Goal: Information Seeking & Learning: Learn about a topic

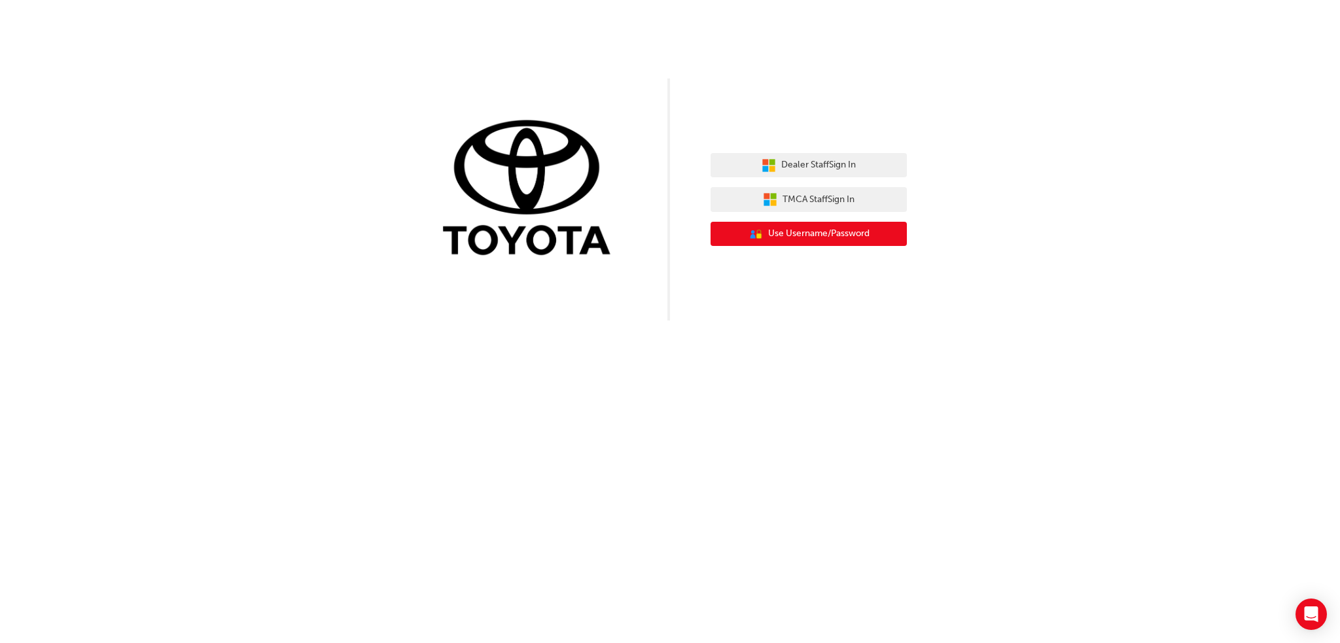
click at [812, 235] on span "Use Username/Password" at bounding box center [818, 233] width 101 height 15
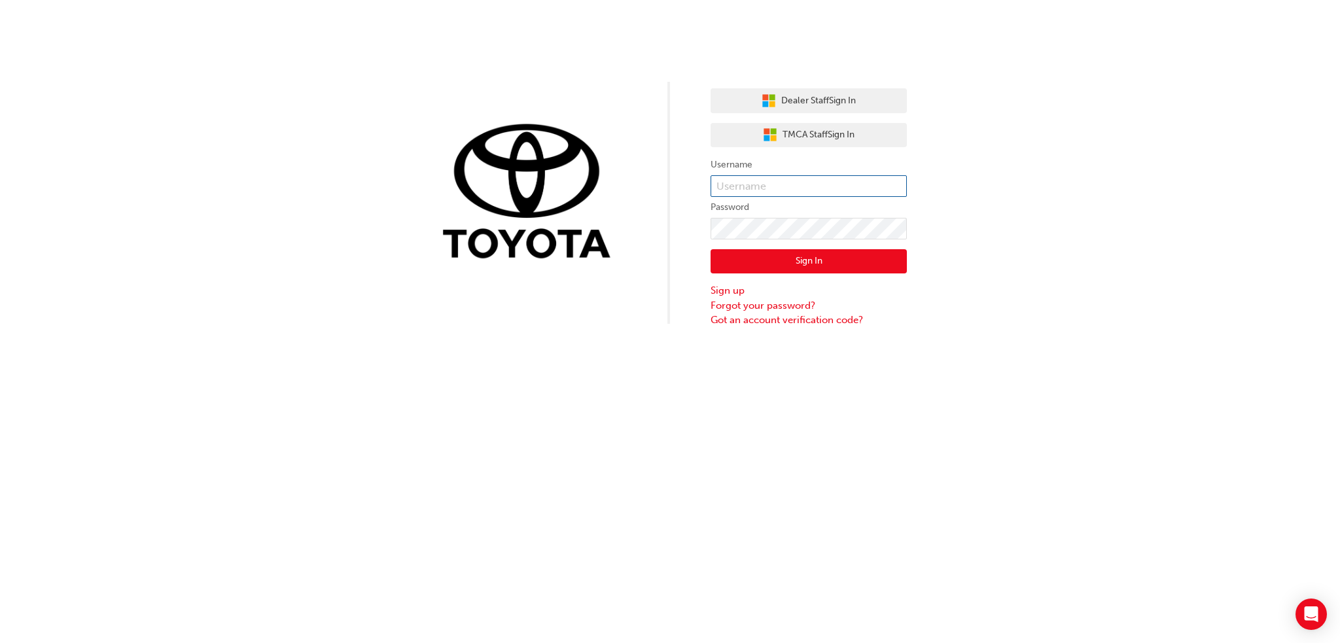
type input "[EMAIL_ADDRESS][DOMAIN_NAME]"
click at [792, 177] on input "[EMAIL_ADDRESS][DOMAIN_NAME]" at bounding box center [808, 186] width 196 height 22
click at [789, 240] on div "Sign In Sign up Forgot your password? Got an account verification code?" at bounding box center [808, 283] width 196 height 88
click at [781, 251] on button "Sign In" at bounding box center [808, 261] width 196 height 25
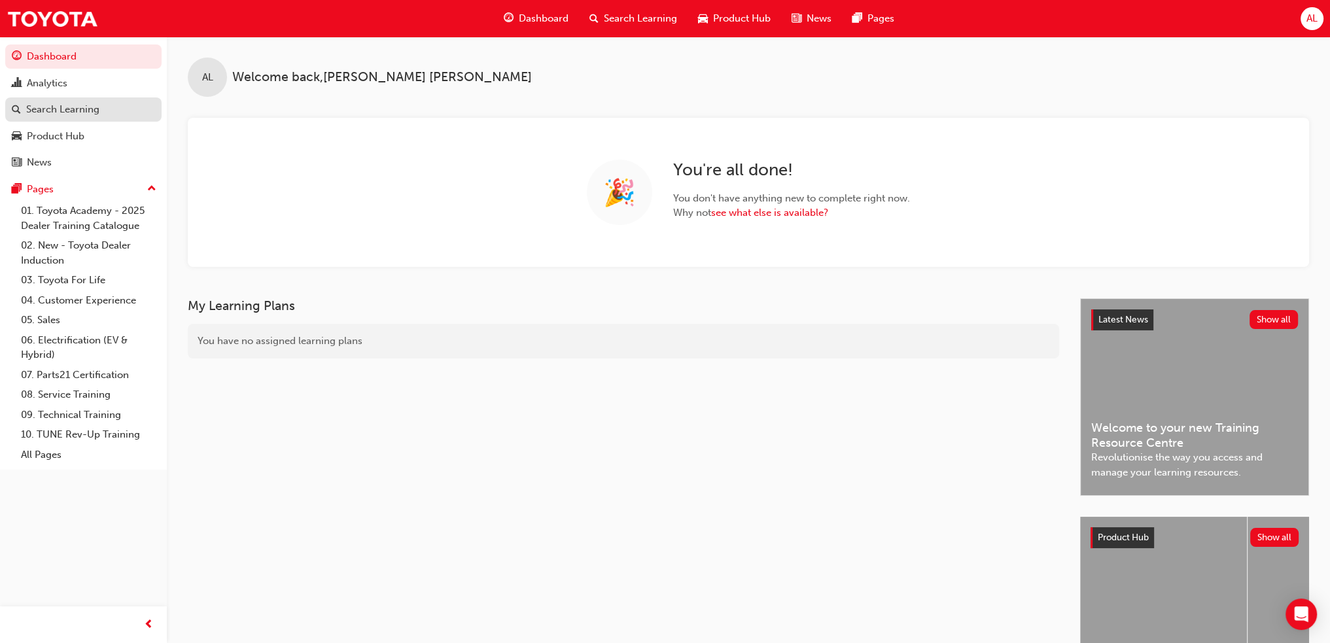
click at [75, 109] on div "Search Learning" at bounding box center [62, 109] width 73 height 15
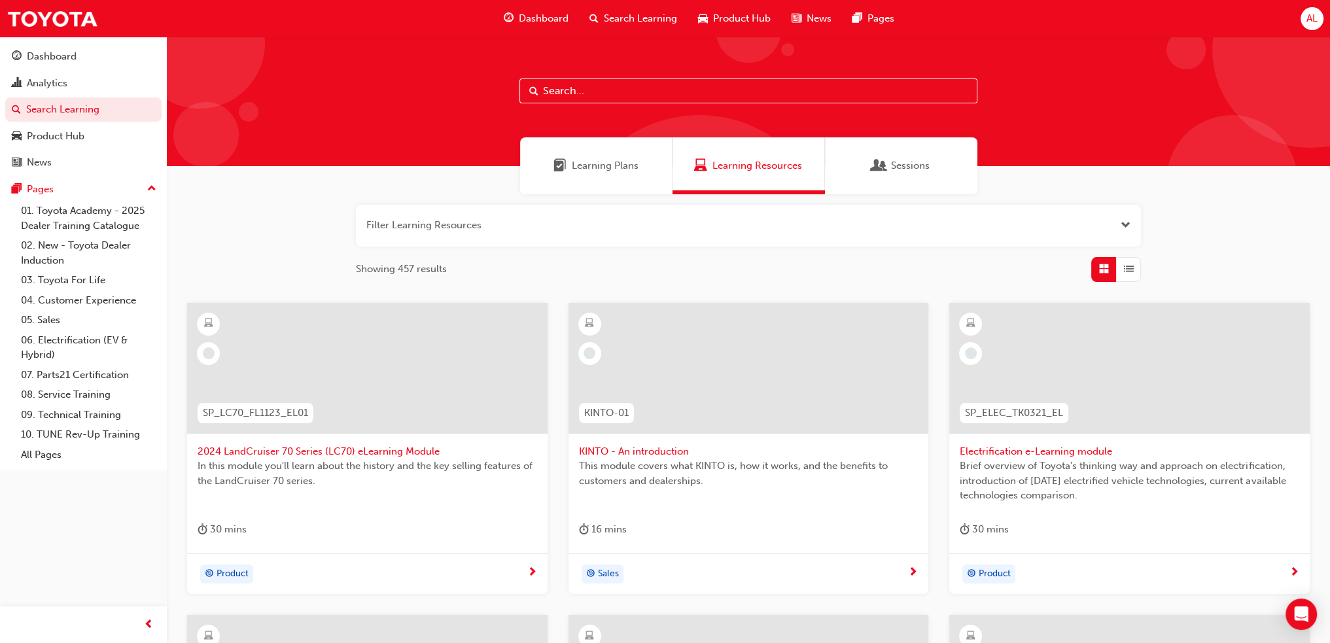
click at [629, 169] on span "Learning Plans" at bounding box center [605, 165] width 67 height 15
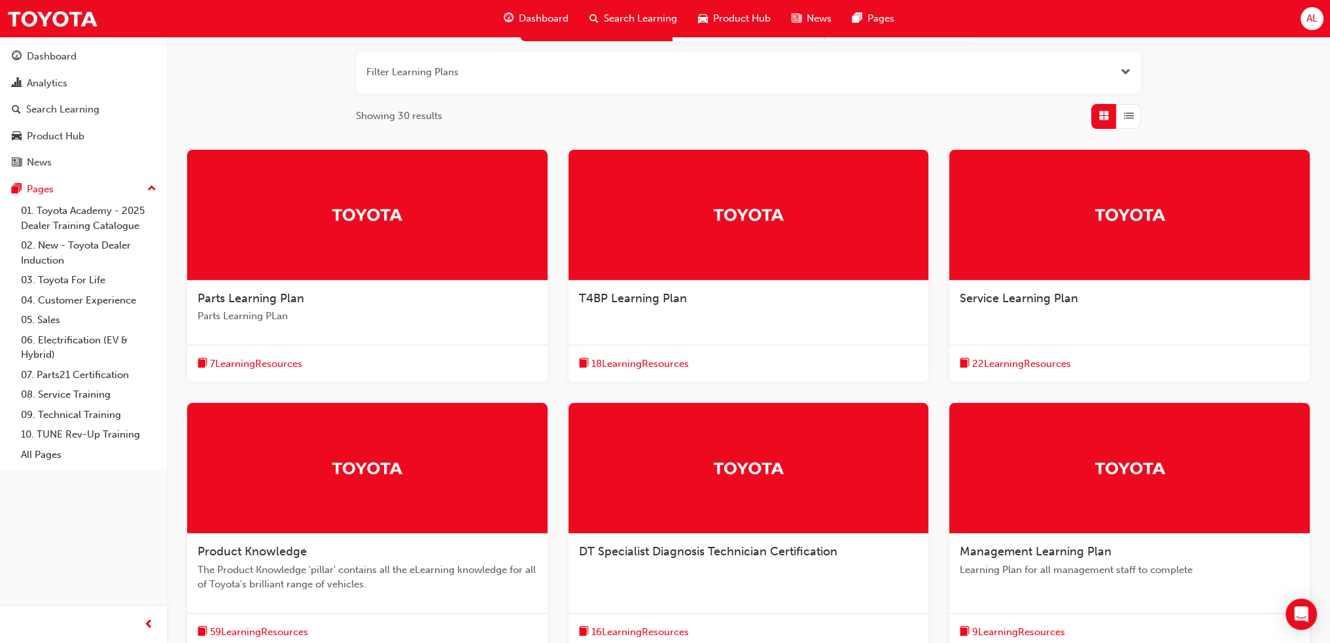
scroll to position [262, 0]
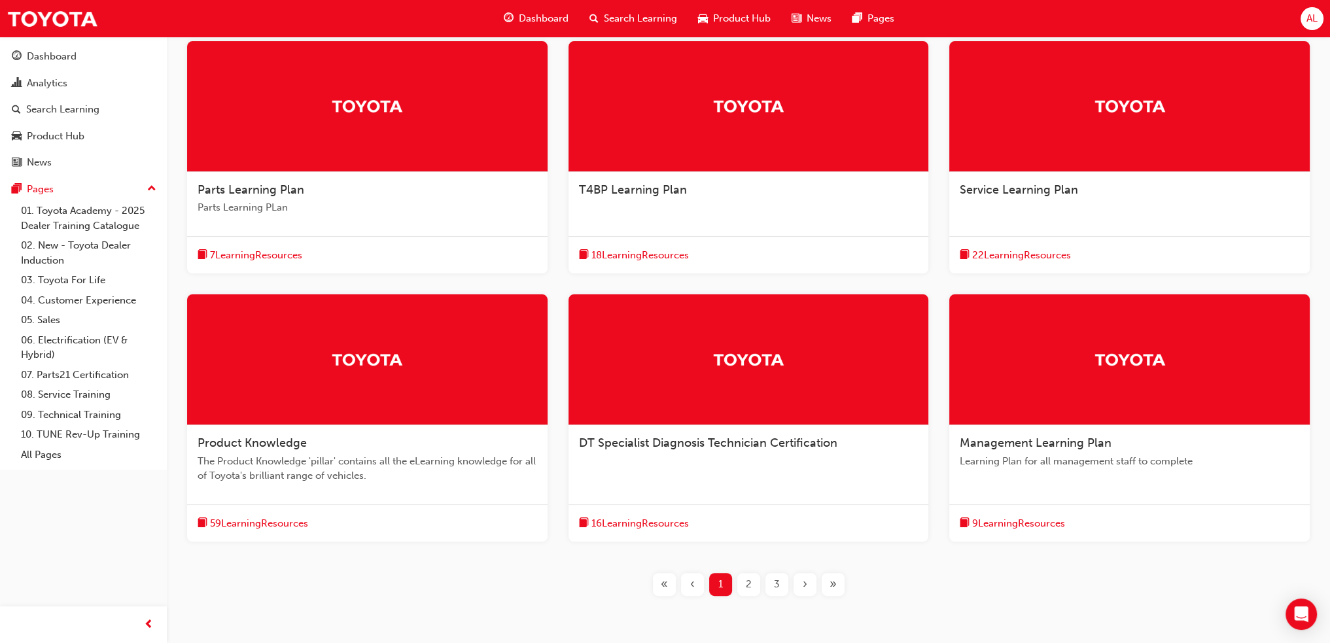
click at [491, 207] on span "Parts Learning PLan" at bounding box center [368, 207] width 340 height 15
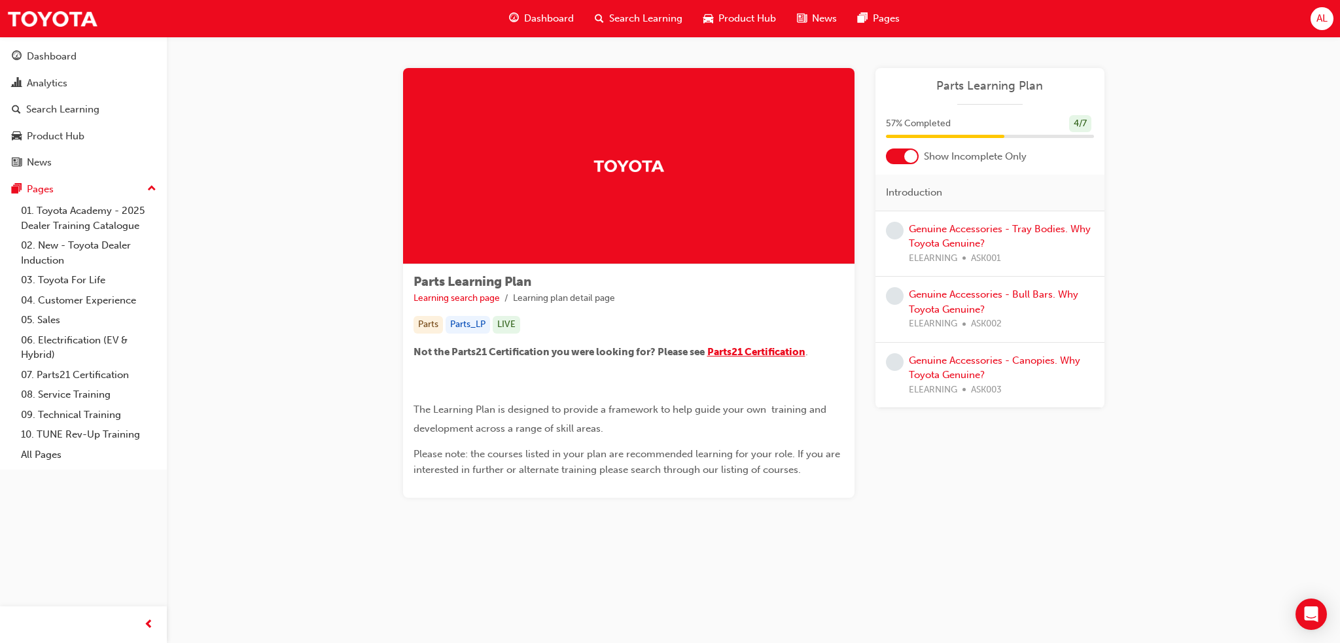
click at [787, 353] on span "Parts21 Certification" at bounding box center [756, 352] width 98 height 12
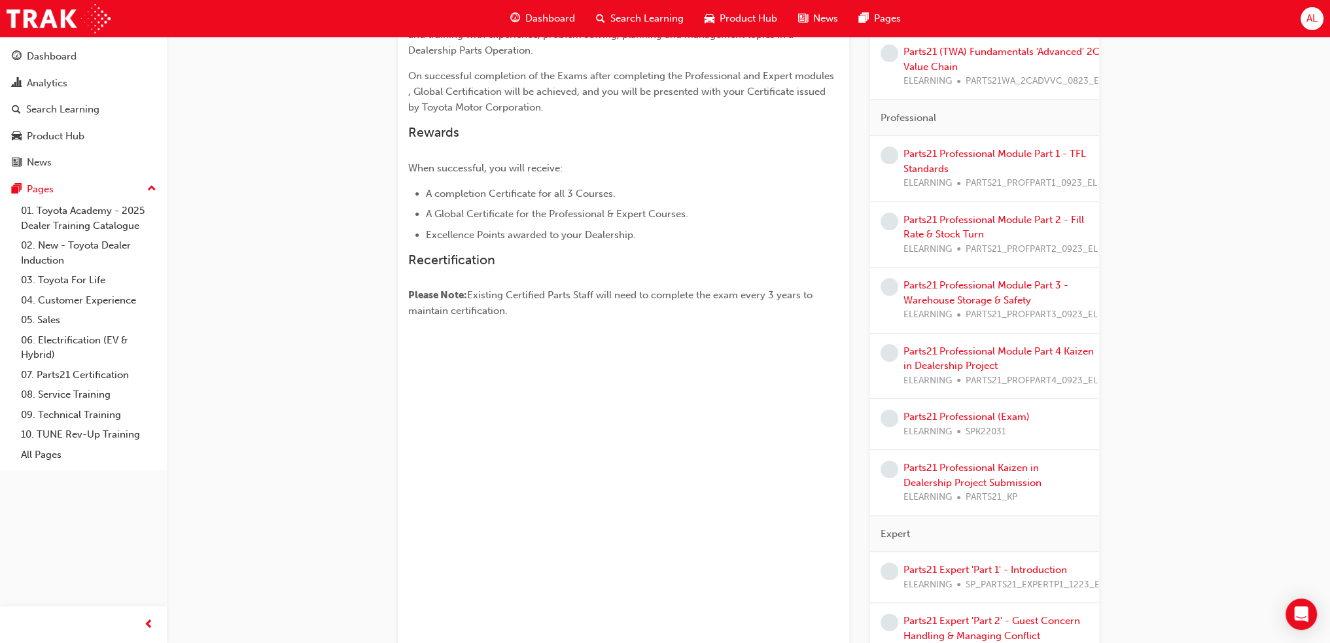
scroll to position [413, 0]
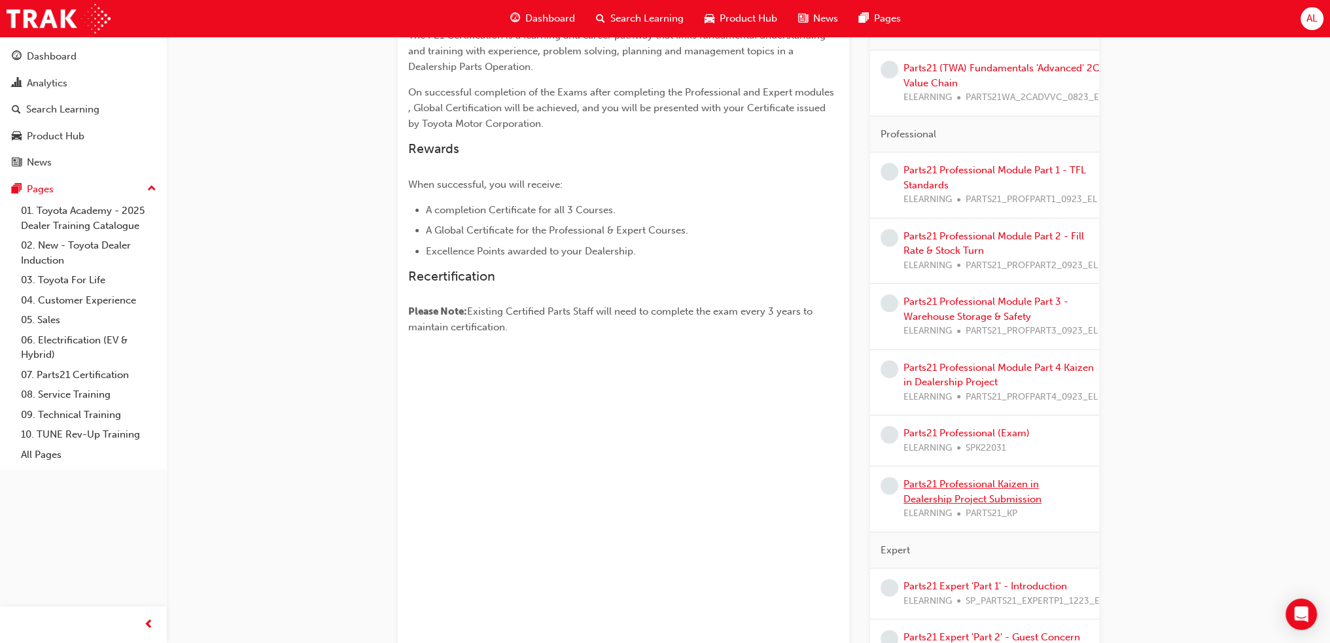
click at [960, 483] on link "Parts21 Professional Kaizen in Dealership Project Submission" at bounding box center [972, 491] width 138 height 27
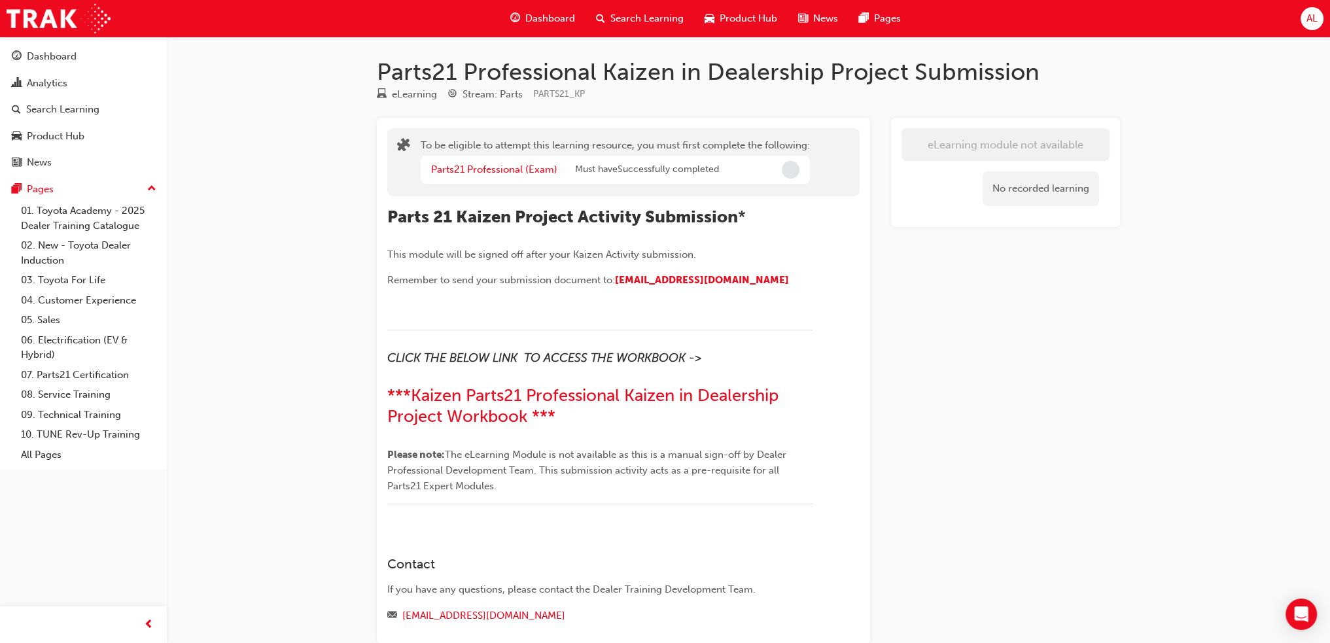
click at [251, 234] on div "Parts21 Professional Kaizen in Dealership Project Submission eLearning Stream: …" at bounding box center [665, 359] width 1330 height 719
click at [255, 224] on div "Parts21 Professional Kaizen in Dealership Project Submission eLearning Stream: …" at bounding box center [665, 359] width 1330 height 719
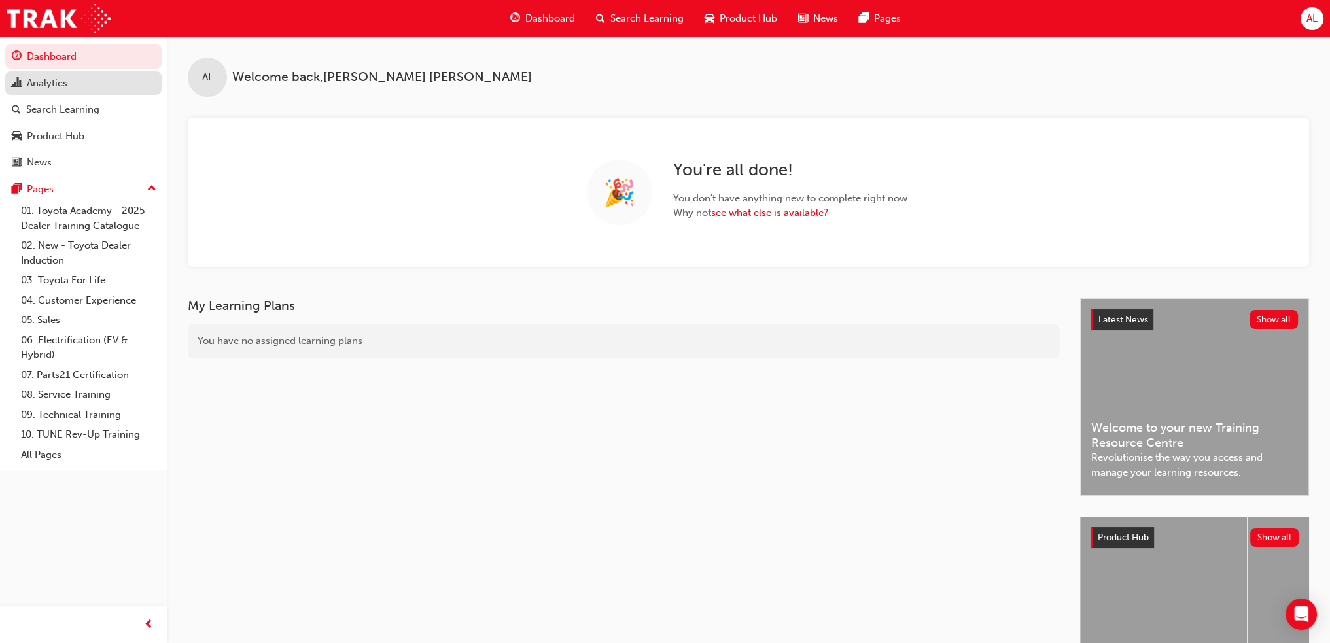
click at [96, 94] on link "Analytics" at bounding box center [83, 83] width 156 height 24
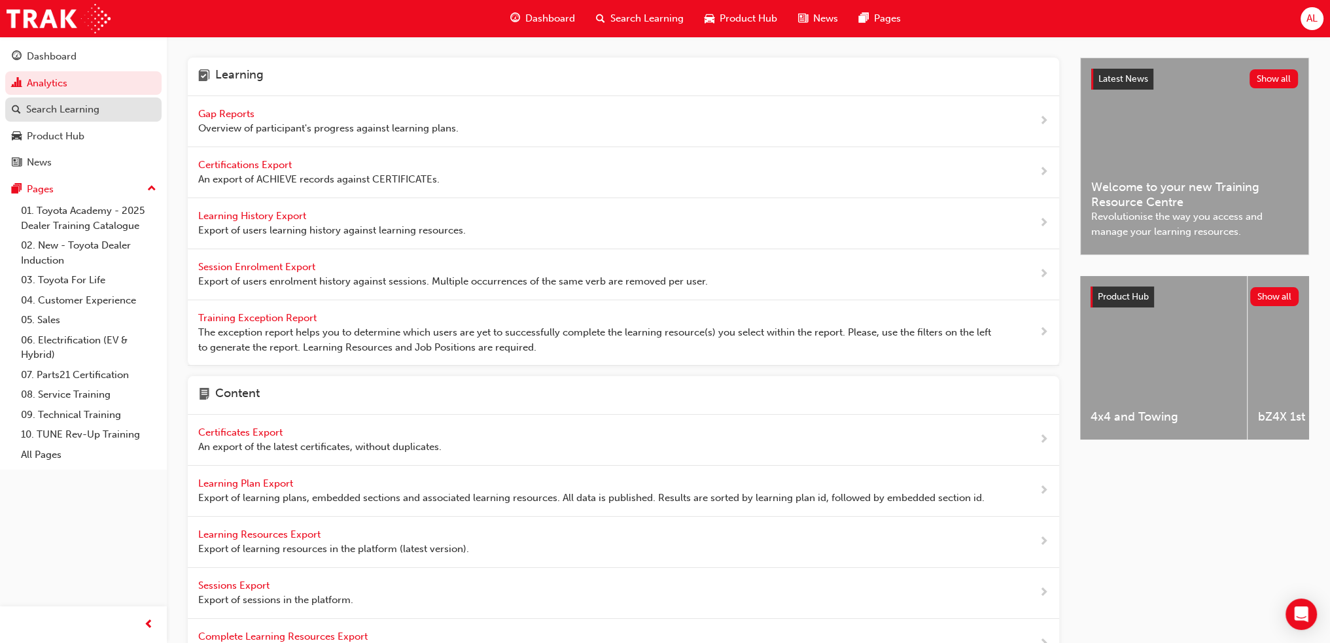
click at [90, 121] on link "Search Learning" at bounding box center [83, 109] width 156 height 24
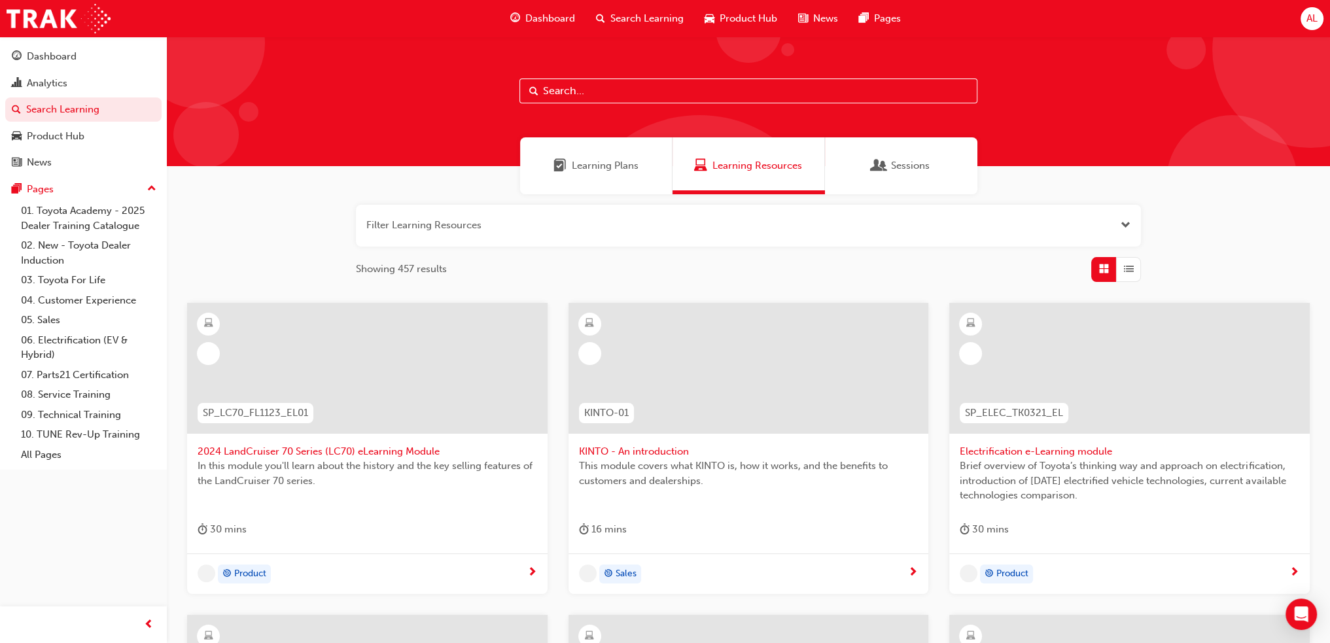
click at [561, 228] on button "button" at bounding box center [748, 226] width 785 height 42
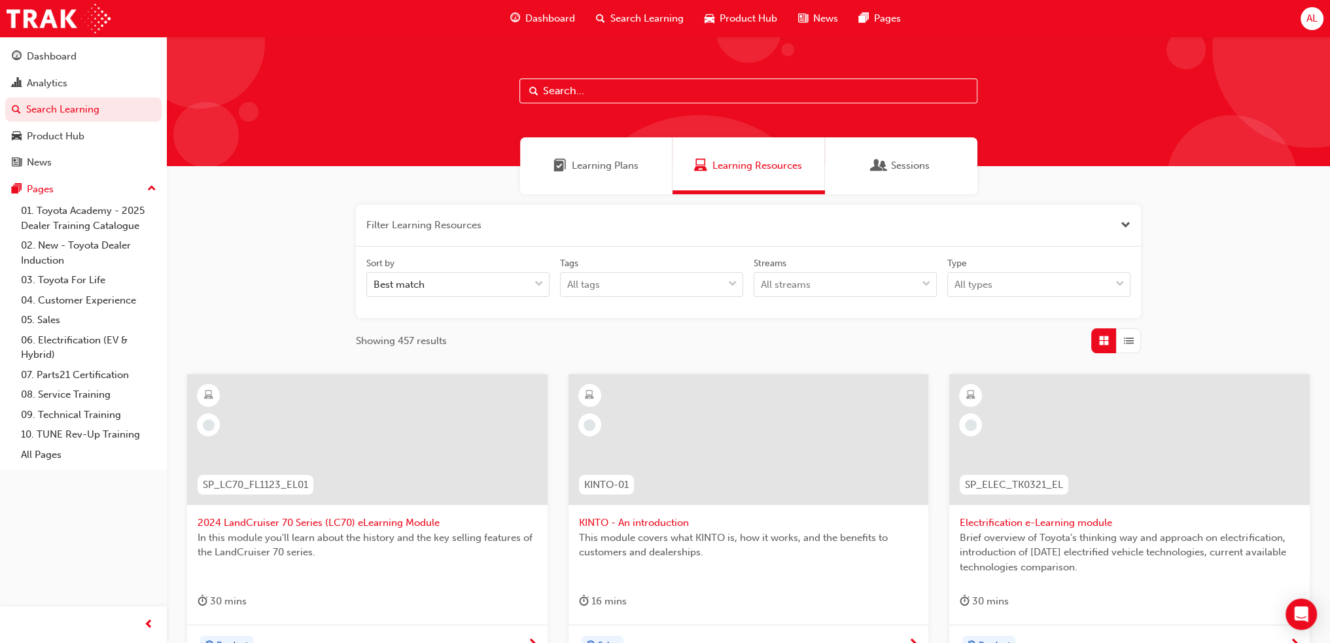
click at [466, 234] on button "button" at bounding box center [748, 226] width 785 height 42
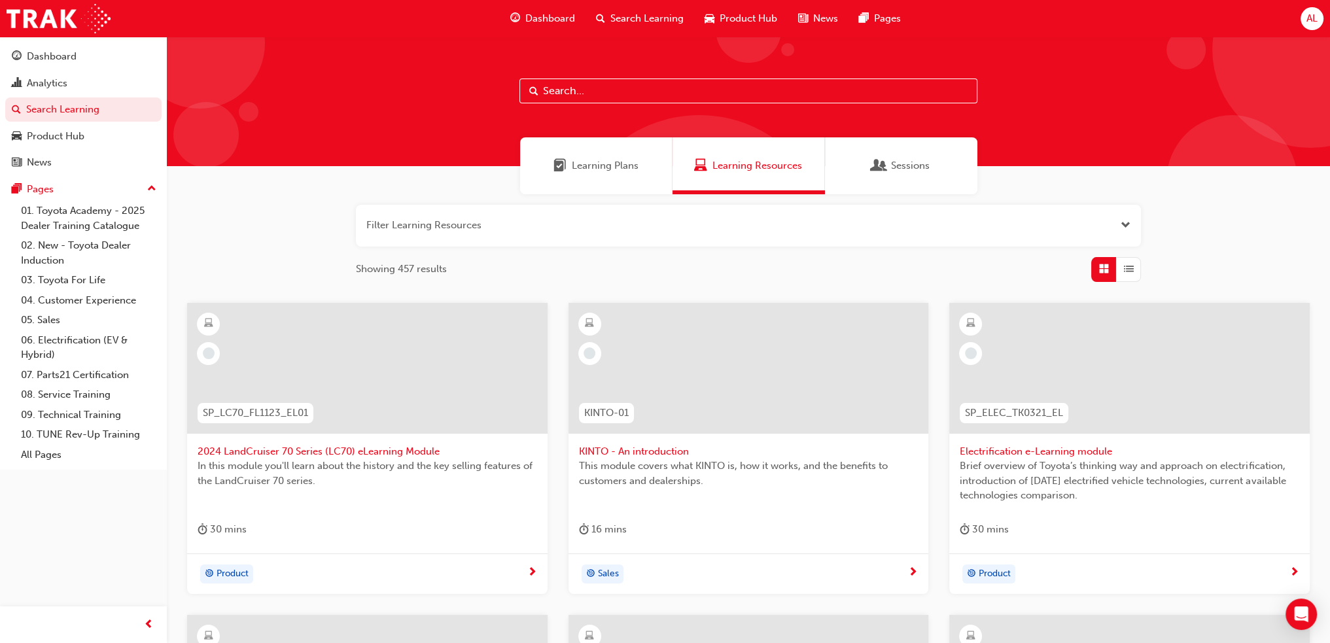
click at [733, 203] on div "Filter Learning Resources Showing 457 results SP_LC70_FL1123_EL01 2024 LandCrui…" at bounding box center [748, 600] width 1163 height 813
click at [726, 224] on button "button" at bounding box center [748, 226] width 785 height 42
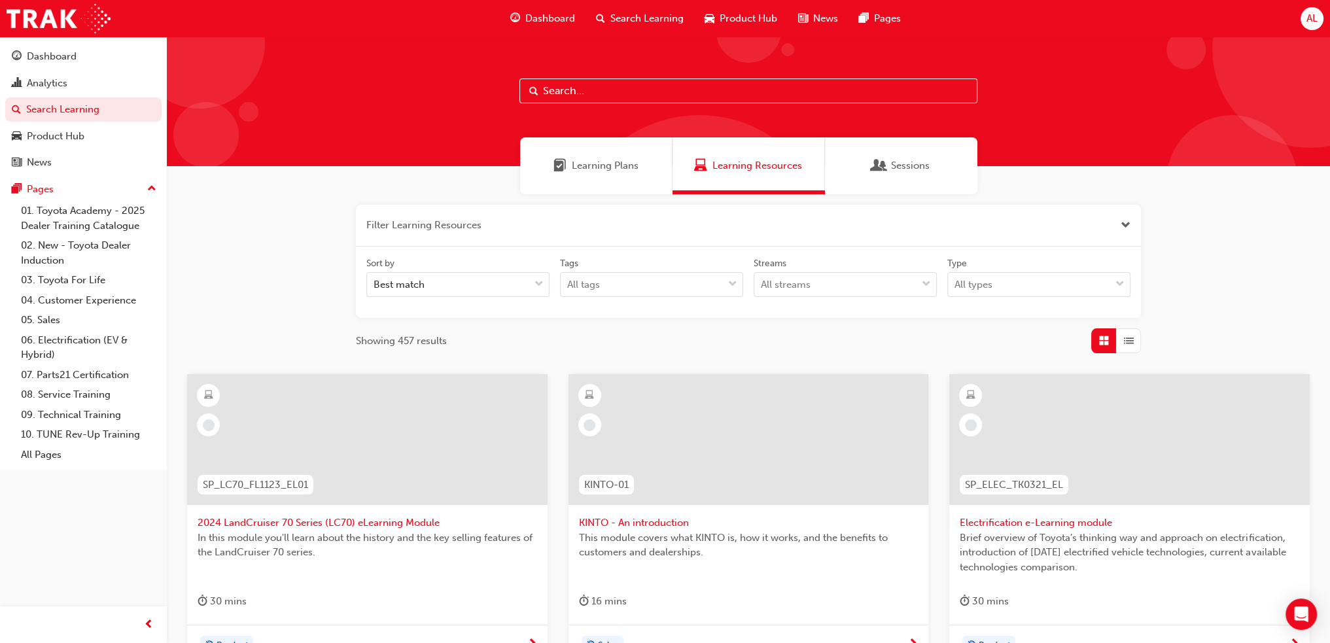
click at [384, 222] on button "button" at bounding box center [748, 226] width 785 height 42
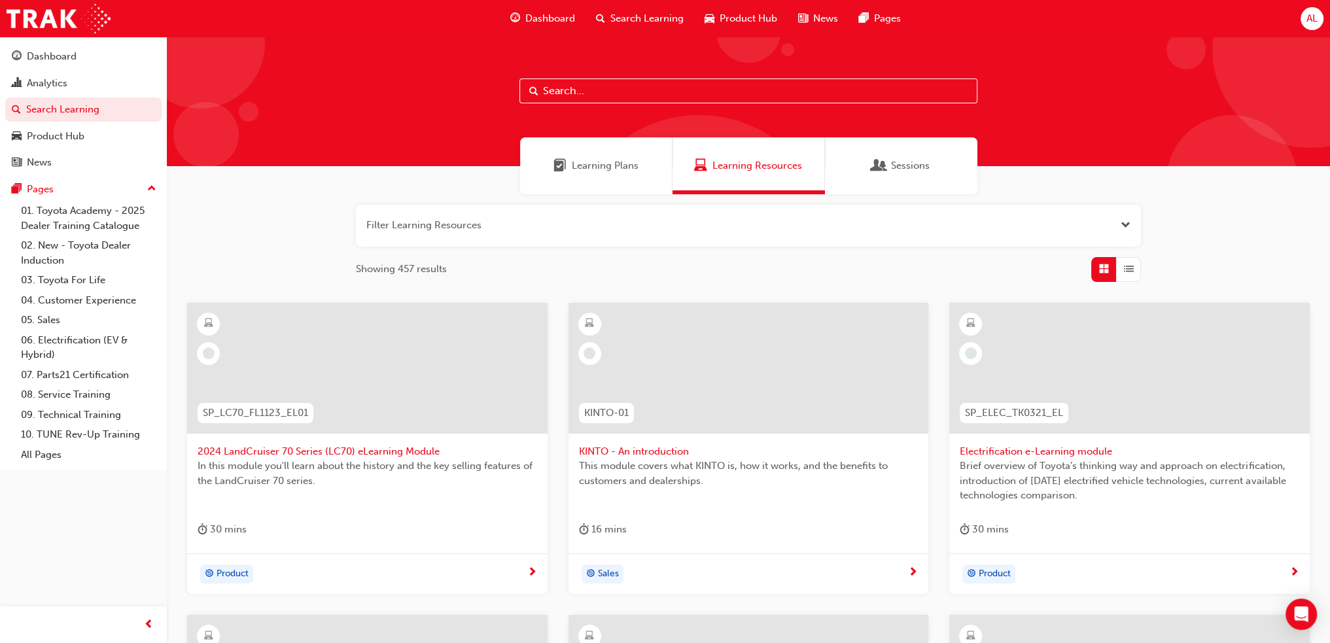
click at [667, 88] on input "text" at bounding box center [748, 91] width 458 height 25
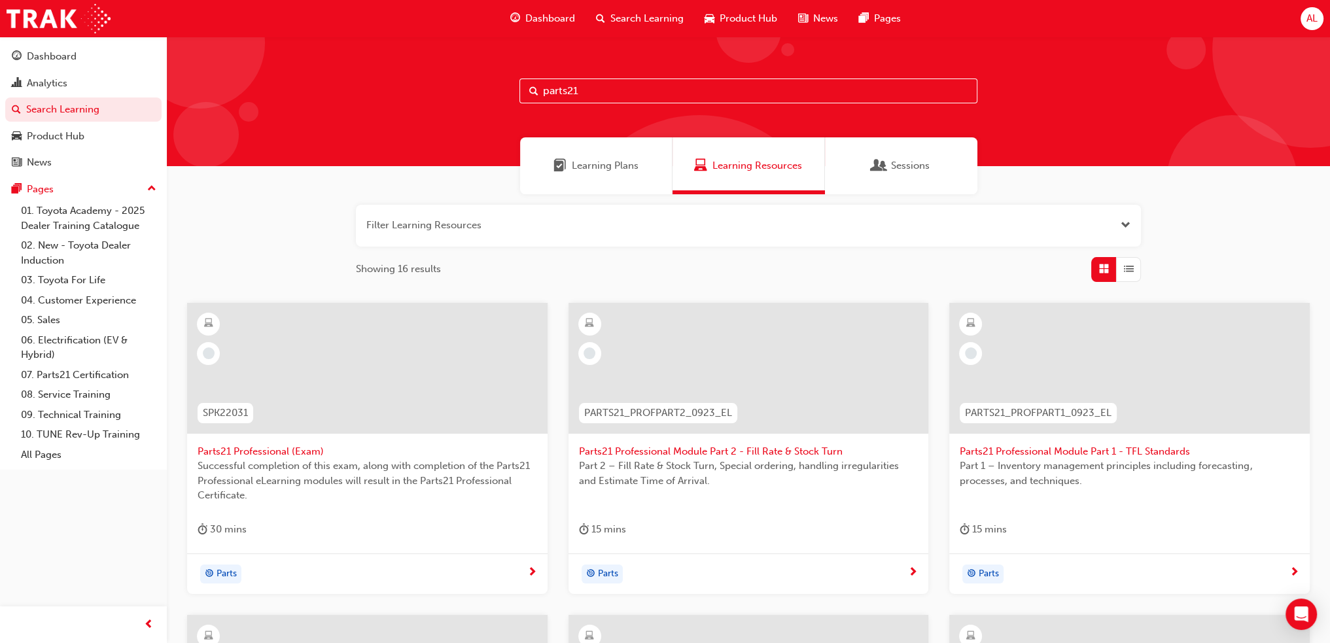
type input "parts21"
click at [521, 162] on div "Learning Plans" at bounding box center [596, 165] width 152 height 57
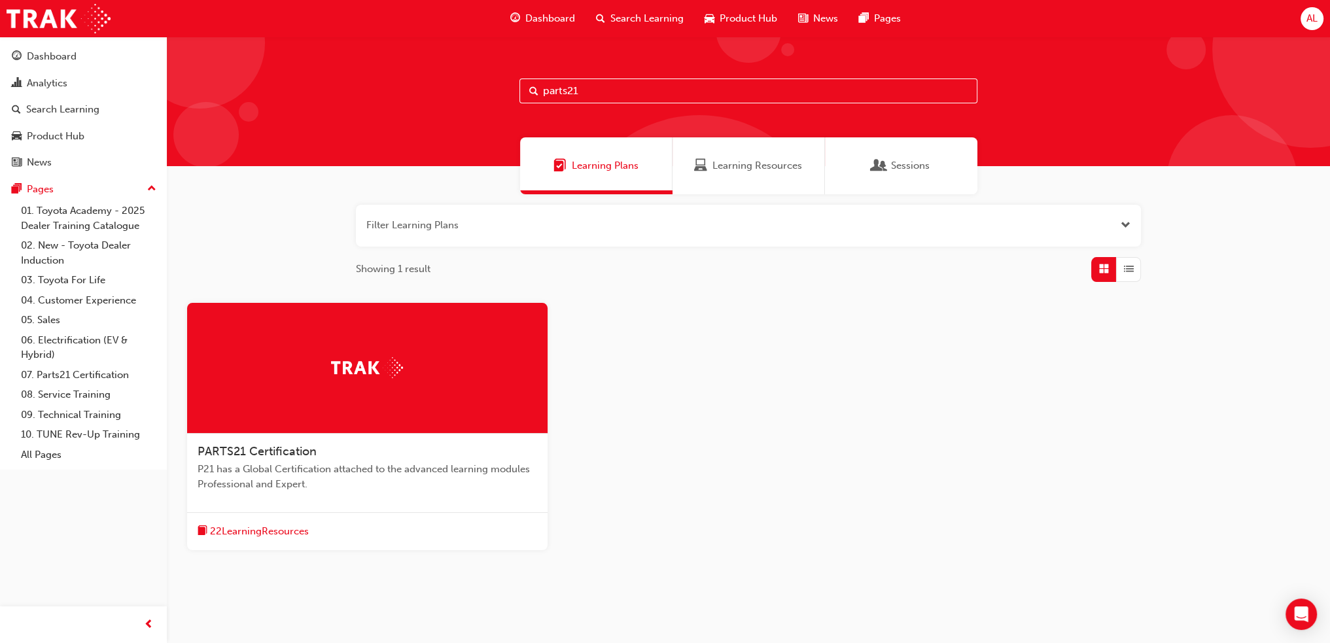
click at [348, 399] on div at bounding box center [367, 368] width 360 height 131
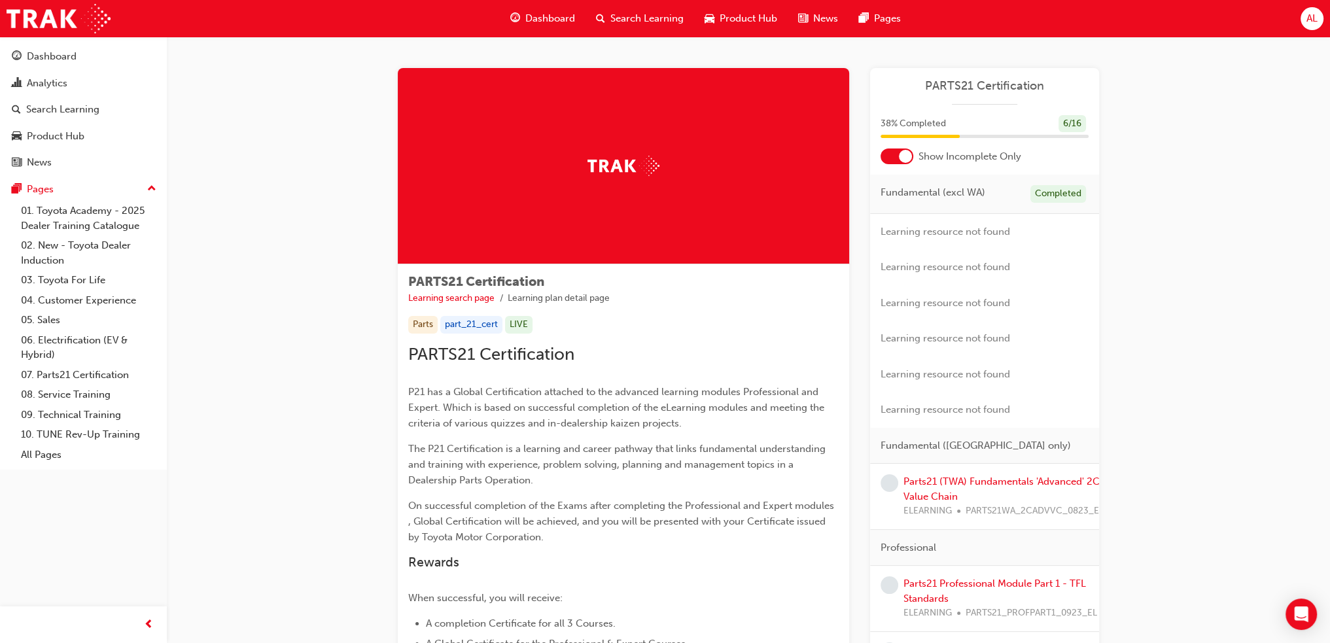
click at [973, 237] on div "Learning resource not found" at bounding box center [984, 232] width 229 height 36
click at [888, 145] on div "38 % Completed 6 / 16" at bounding box center [984, 132] width 229 height 34
click at [894, 154] on div at bounding box center [897, 157] width 33 height 16
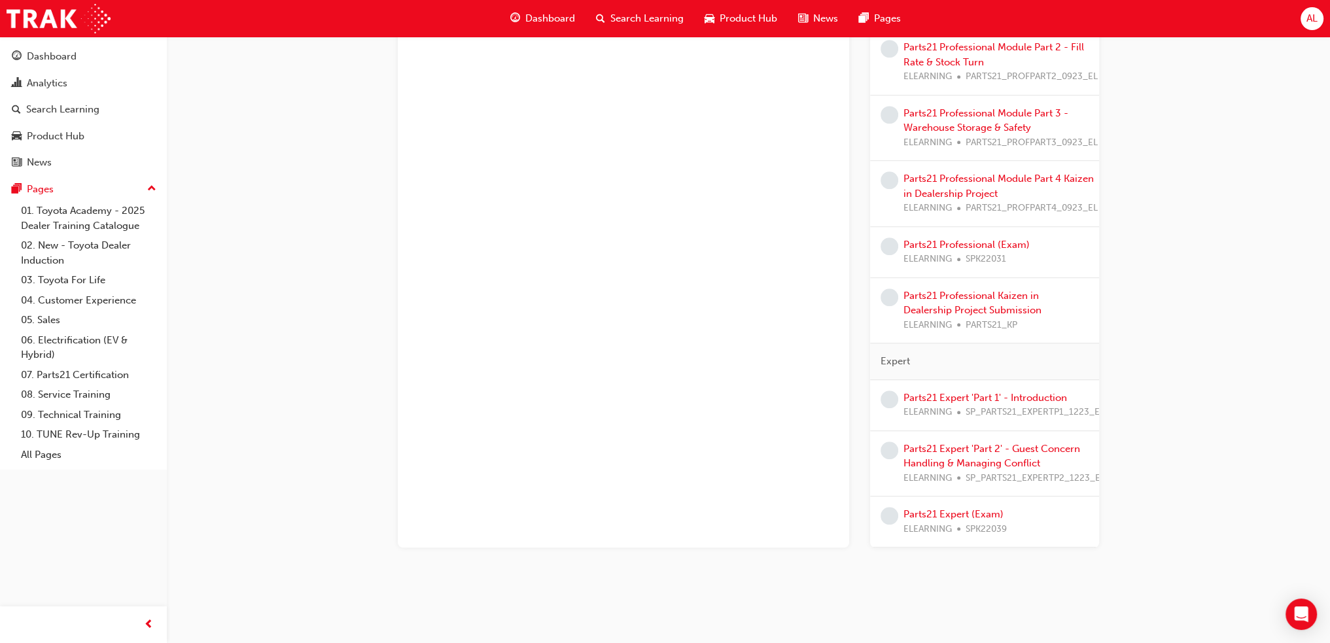
scroll to position [989, 0]
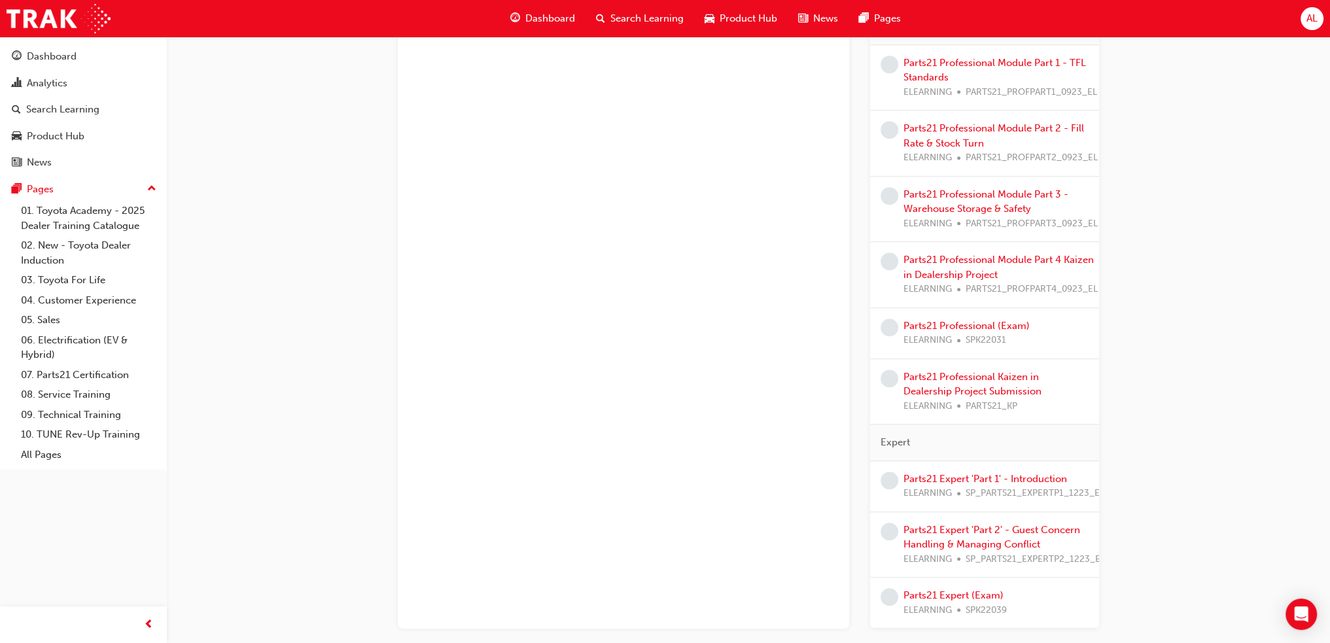
scroll to position [531, 0]
